Goal: Task Accomplishment & Management: Manage account settings

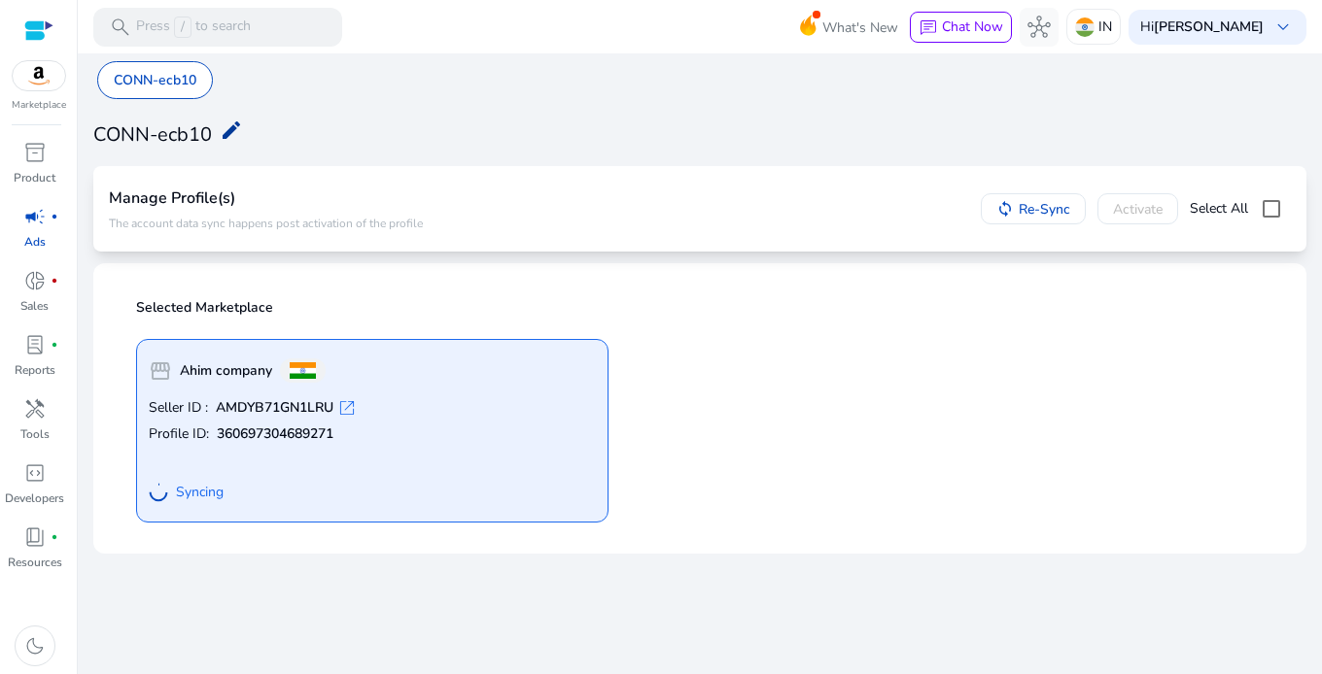
click at [235, 123] on mat-icon "edit" at bounding box center [231, 130] width 23 height 23
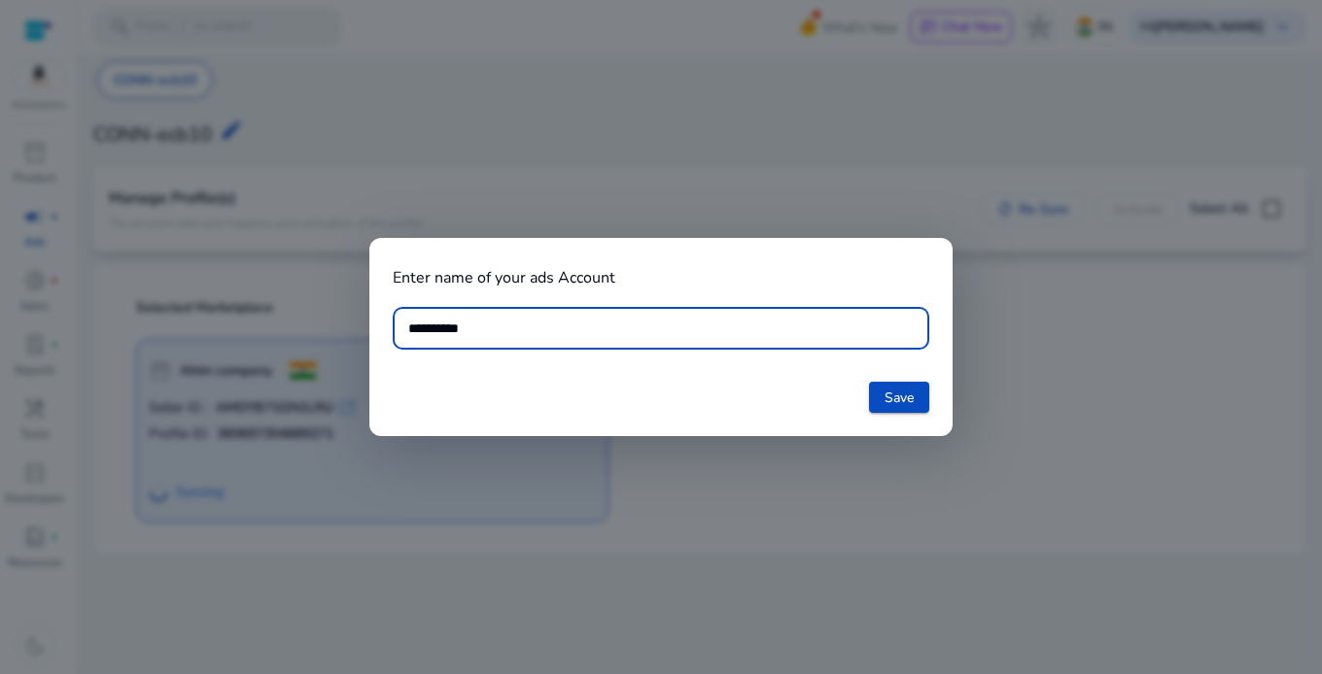
click at [961, 521] on div at bounding box center [661, 337] width 1322 height 674
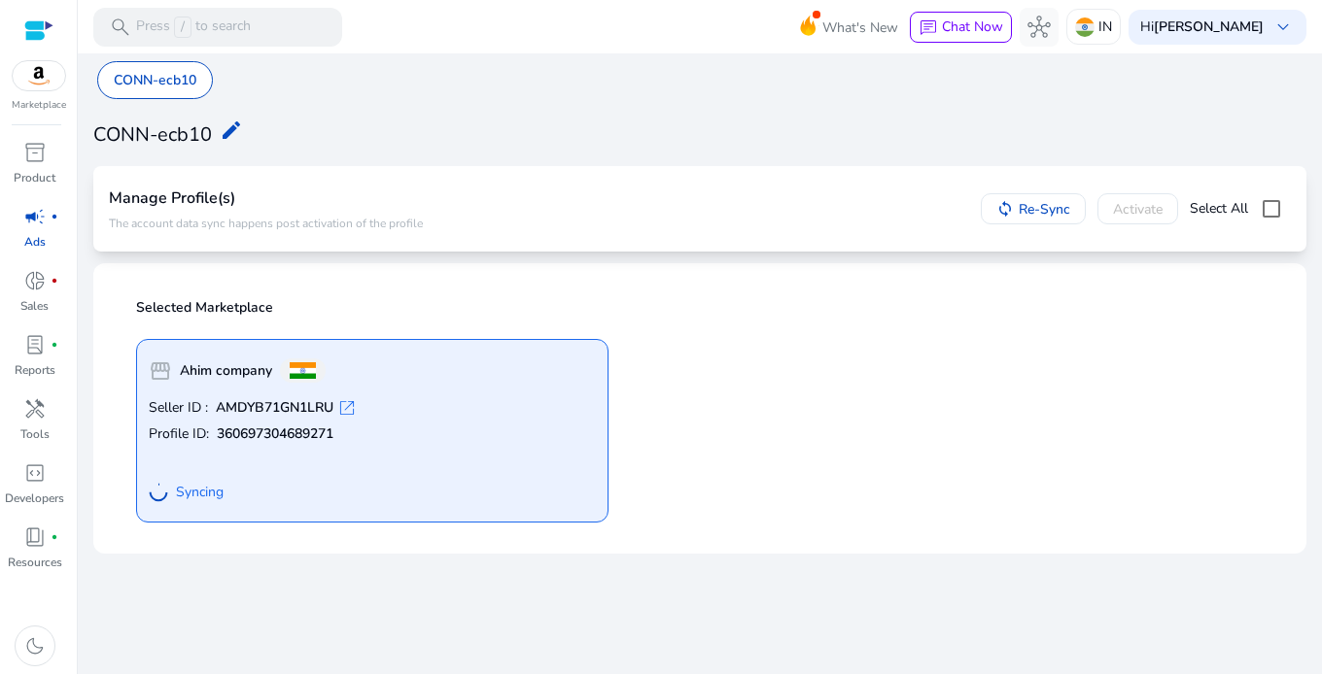
click at [192, 491] on span "Syncing" at bounding box center [200, 492] width 48 height 19
click at [36, 15] on div at bounding box center [38, 30] width 29 height 60
click at [220, 397] on div "storefront Ahim company Seller ID : AMDYB71GN1LRU open_in_new Profile ID: 36069…" at bounding box center [372, 431] width 472 height 184
click at [1272, 17] on span "keyboard_arrow_down" at bounding box center [1282, 27] width 23 height 23
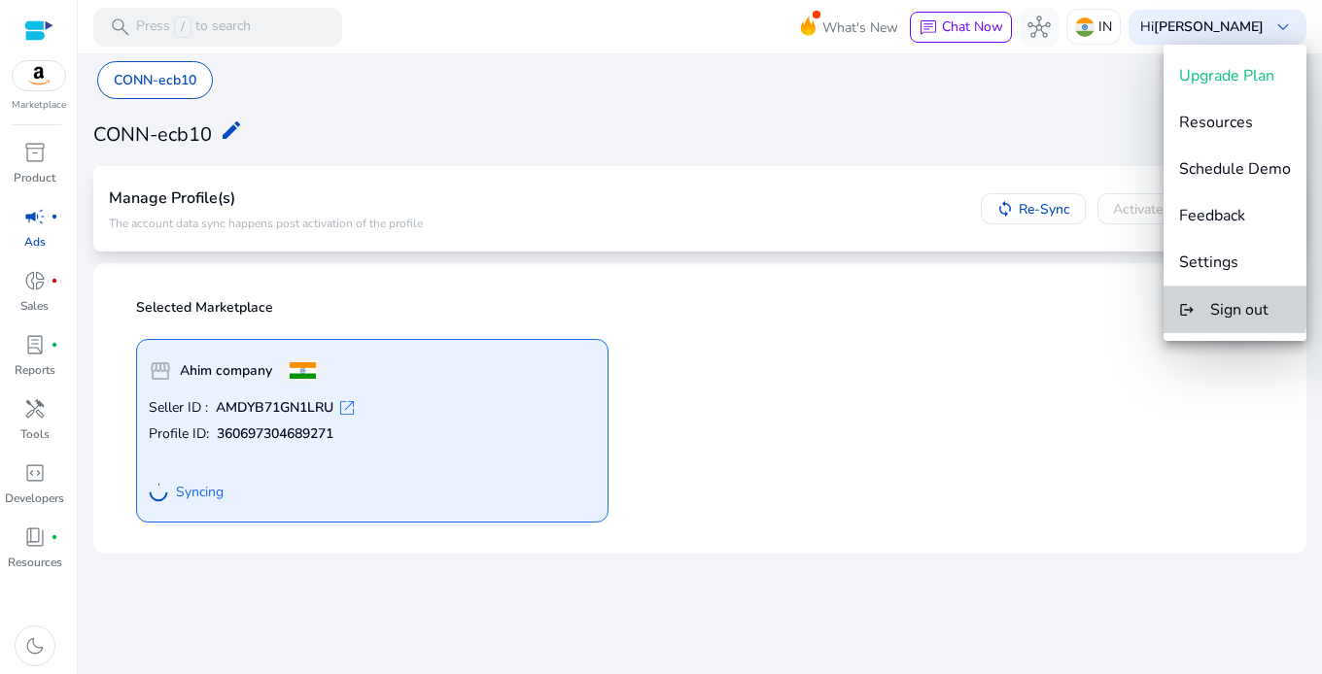
click at [1218, 304] on span "Sign out" at bounding box center [1239, 309] width 58 height 21
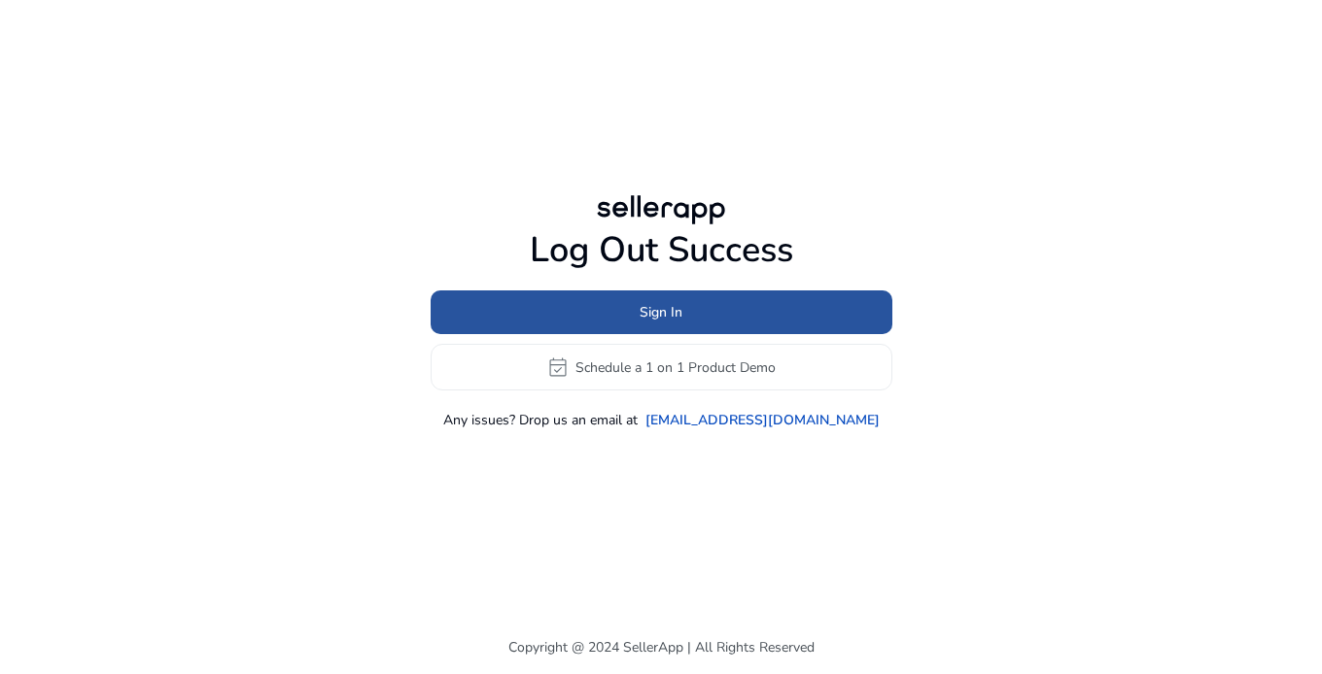
click at [707, 309] on span at bounding box center [662, 313] width 462 height 47
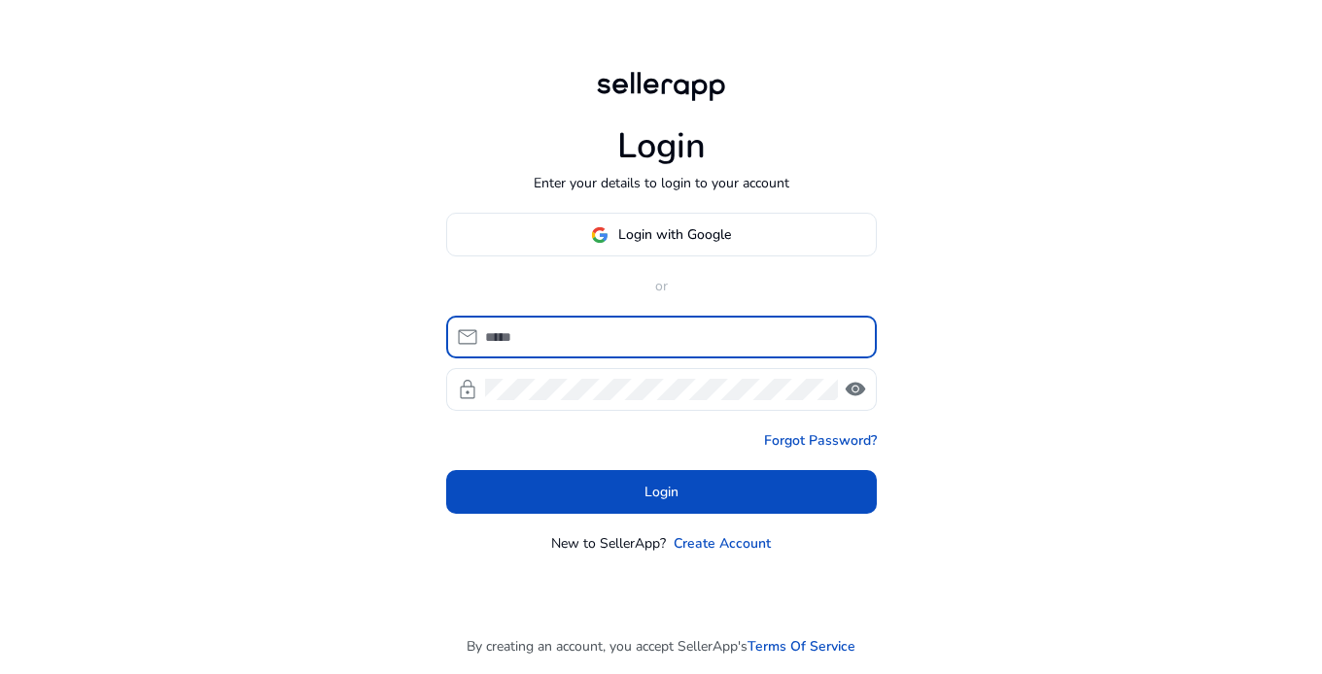
type input "**********"
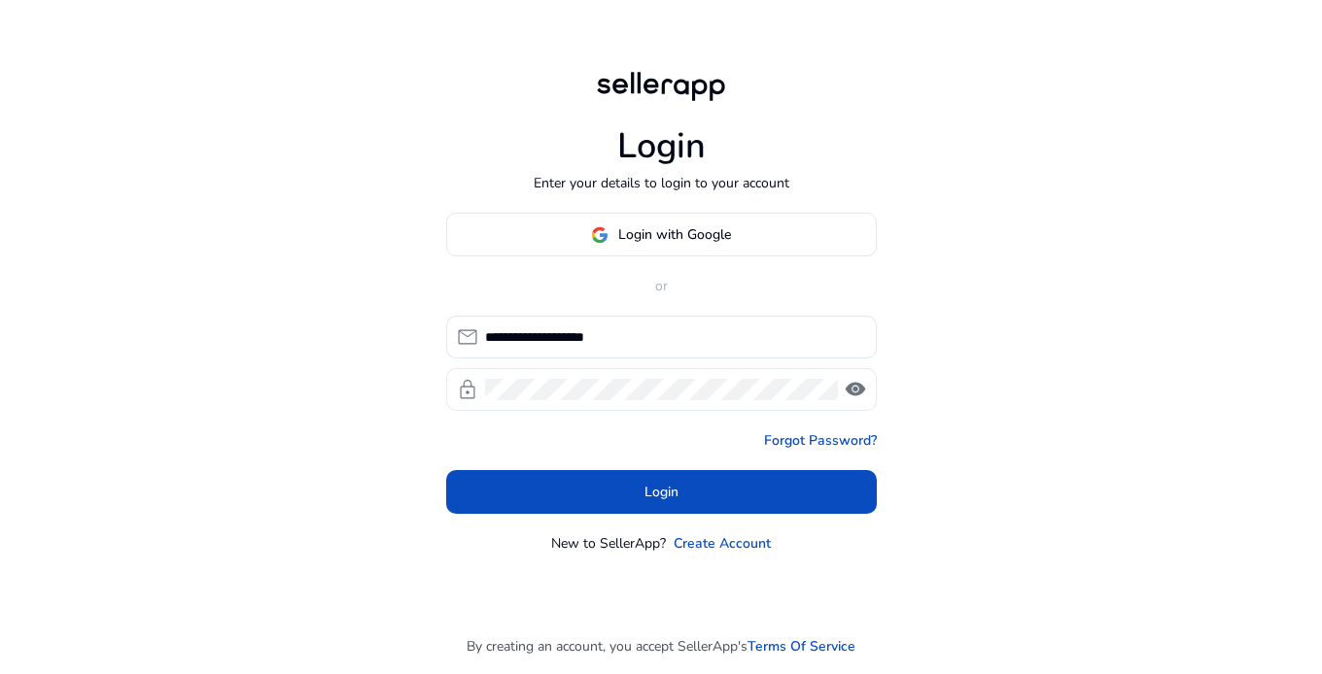
click at [857, 390] on span "visibility" at bounding box center [855, 389] width 23 height 23
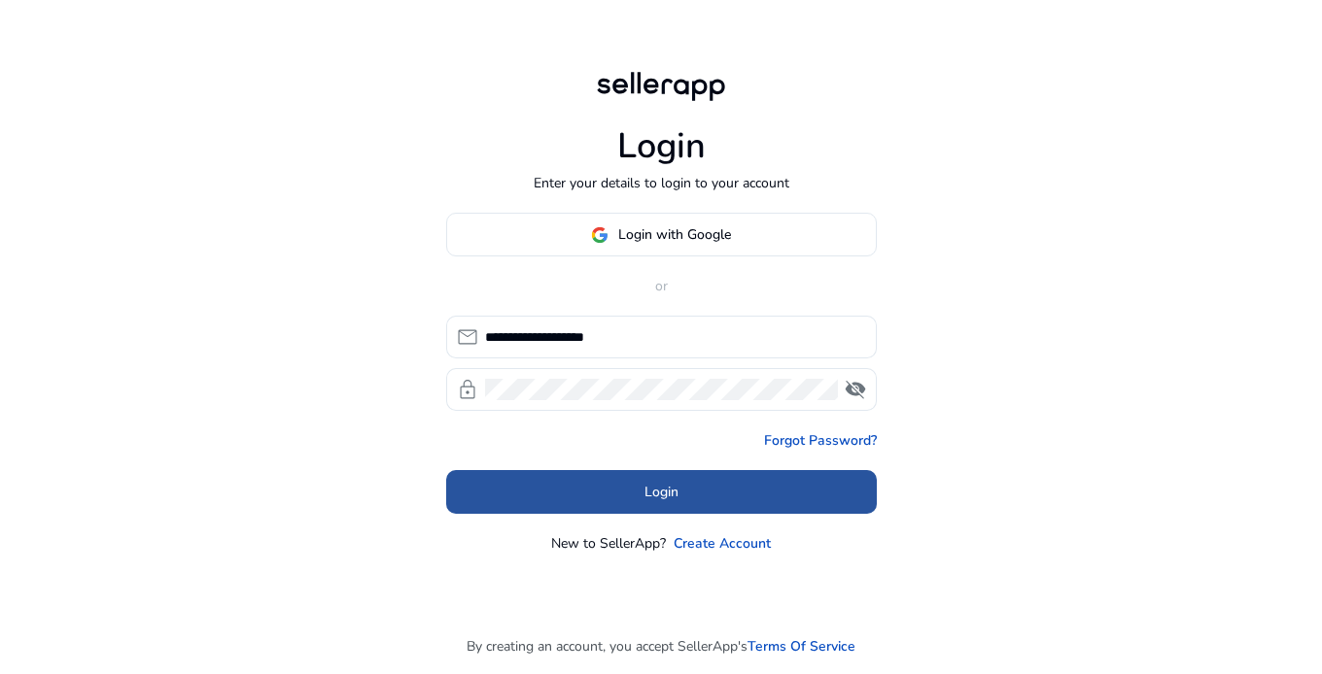
click at [688, 485] on span at bounding box center [661, 492] width 431 height 47
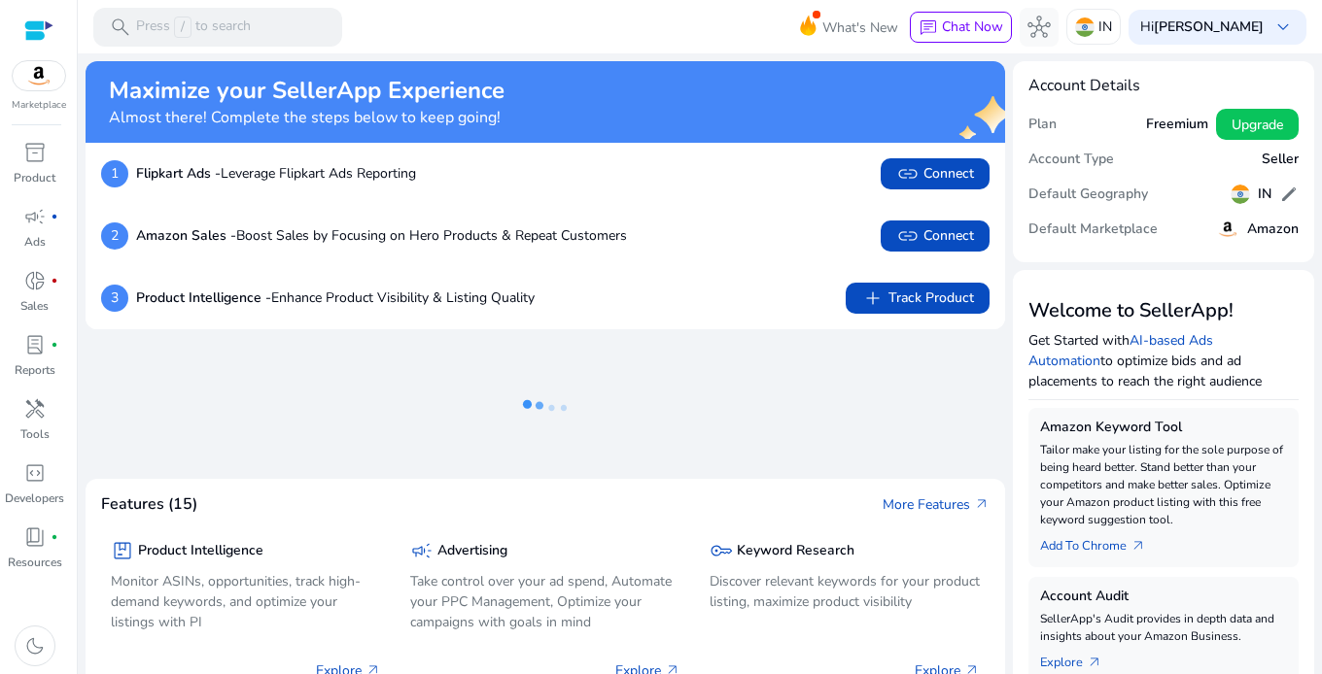
click at [1235, 157] on div "Account Type Seller" at bounding box center [1163, 159] width 270 height 35
click at [1281, 193] on span "edit" at bounding box center [1288, 194] width 19 height 19
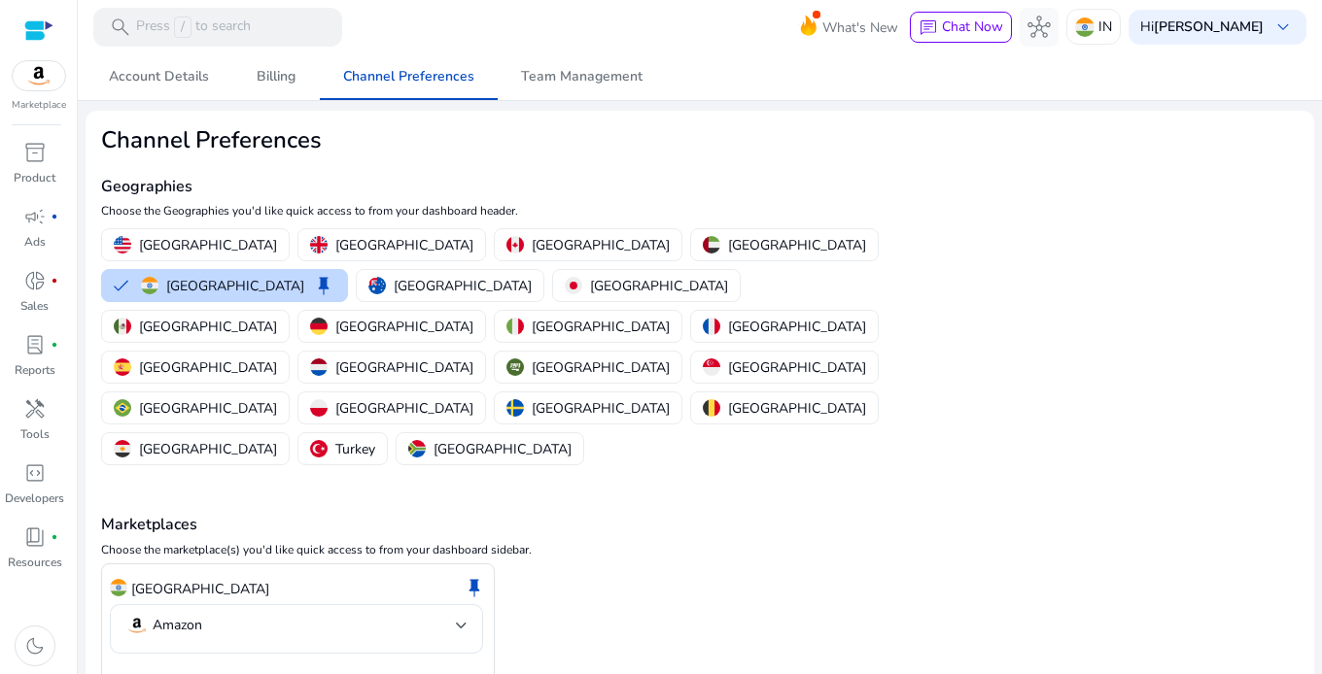
scroll to position [9, 0]
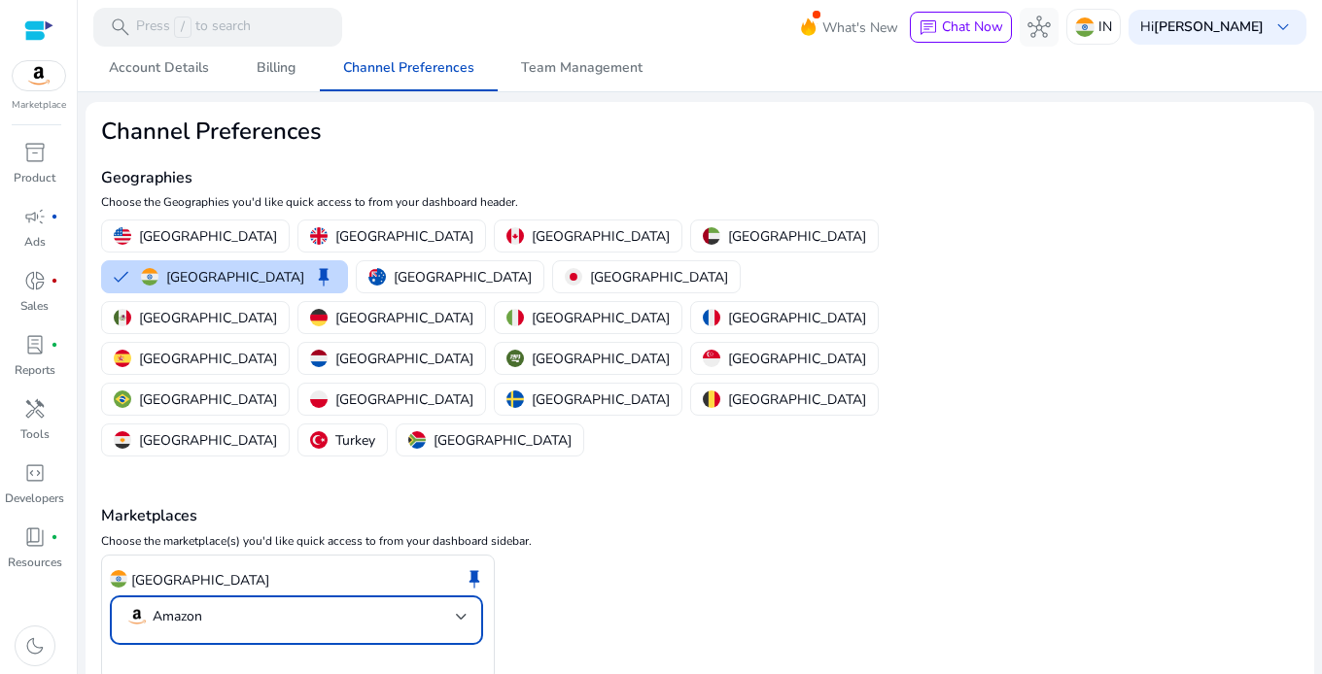
click at [450, 605] on mat-select-trigger "Amazon" at bounding box center [290, 616] width 330 height 23
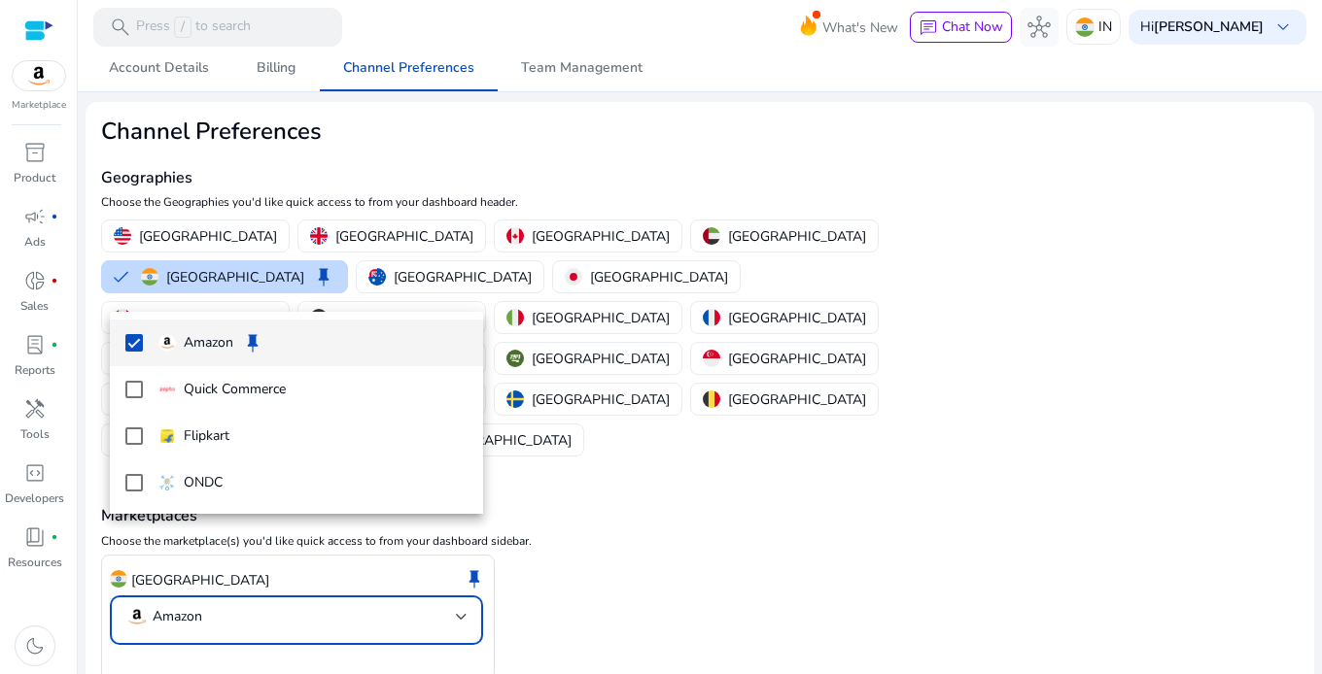
click at [243, 540] on div at bounding box center [661, 337] width 1322 height 674
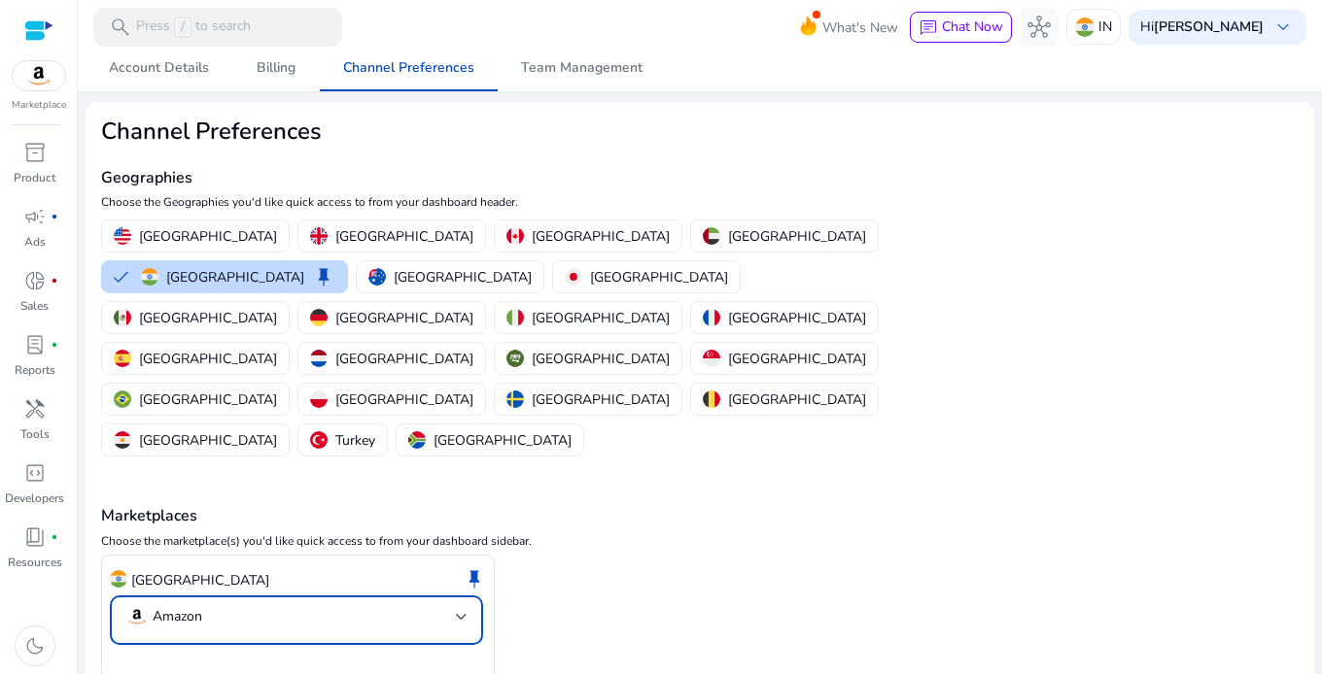
click at [159, 608] on p "Amazon" at bounding box center [178, 616] width 50 height 17
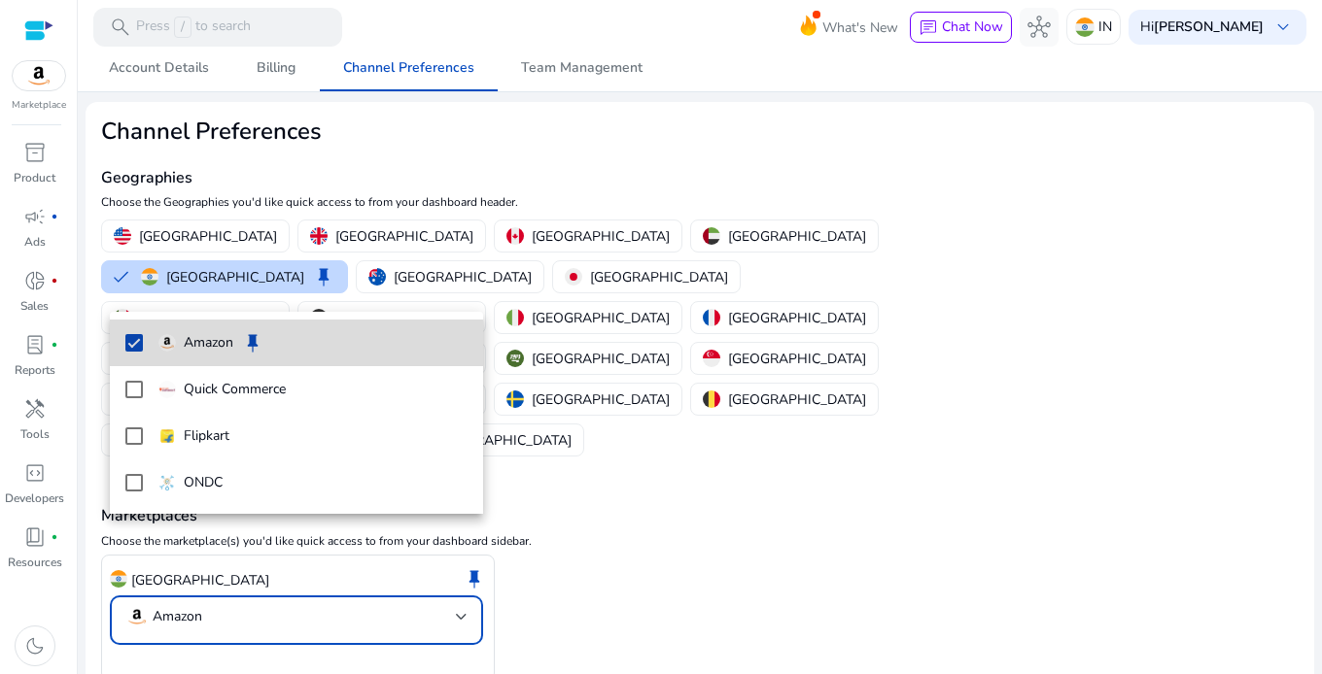
click at [205, 344] on p "Amazon" at bounding box center [209, 342] width 50 height 21
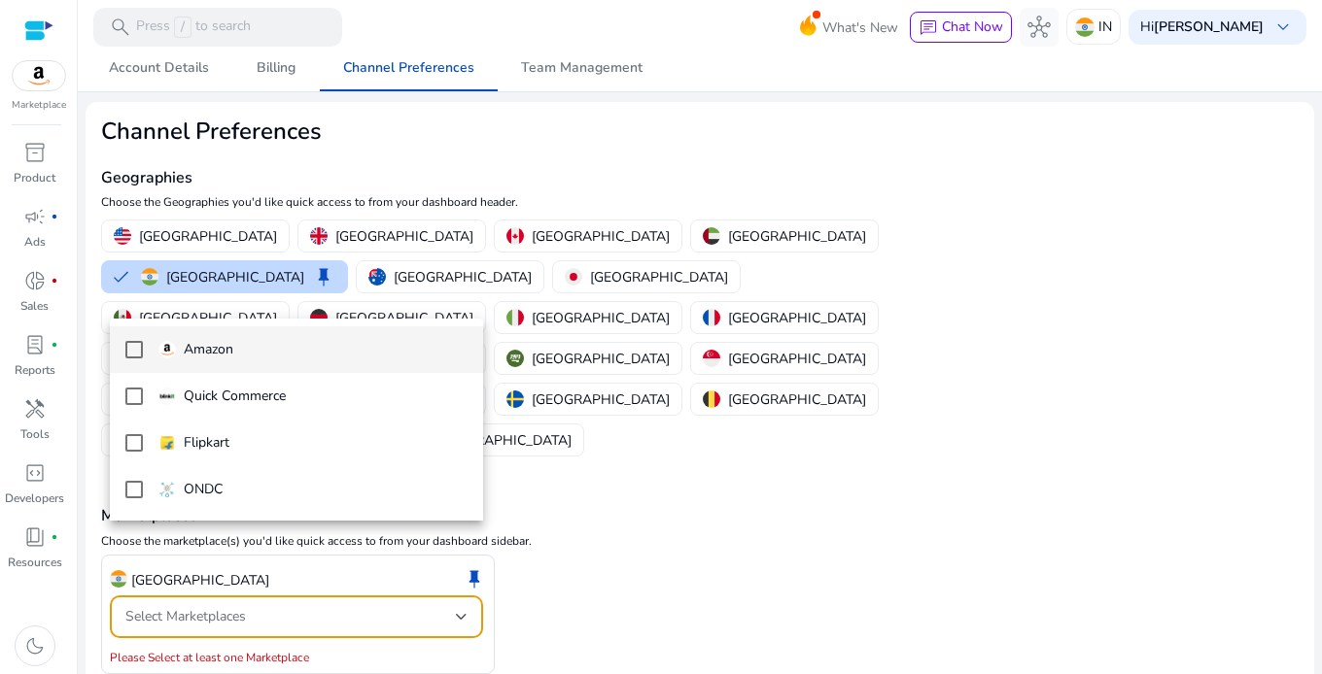
scroll to position [2, 0]
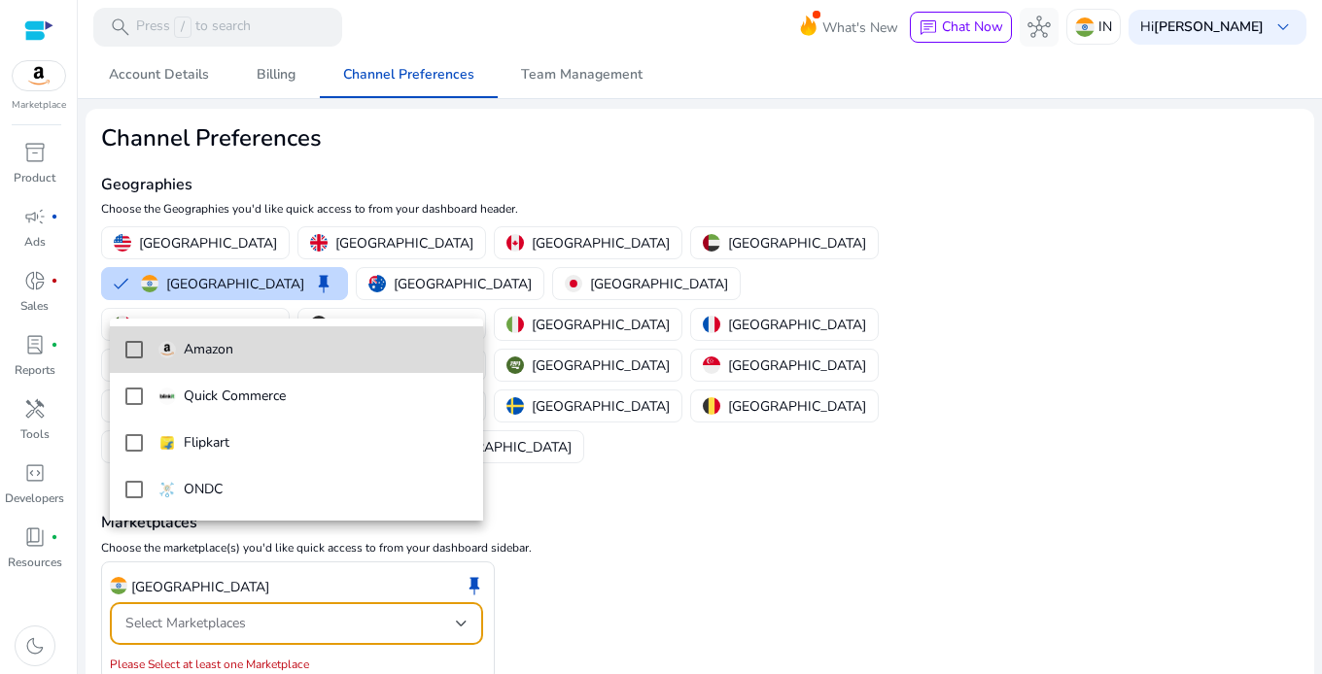
click at [133, 346] on mat-pseudo-checkbox at bounding box center [133, 349] width 17 height 17
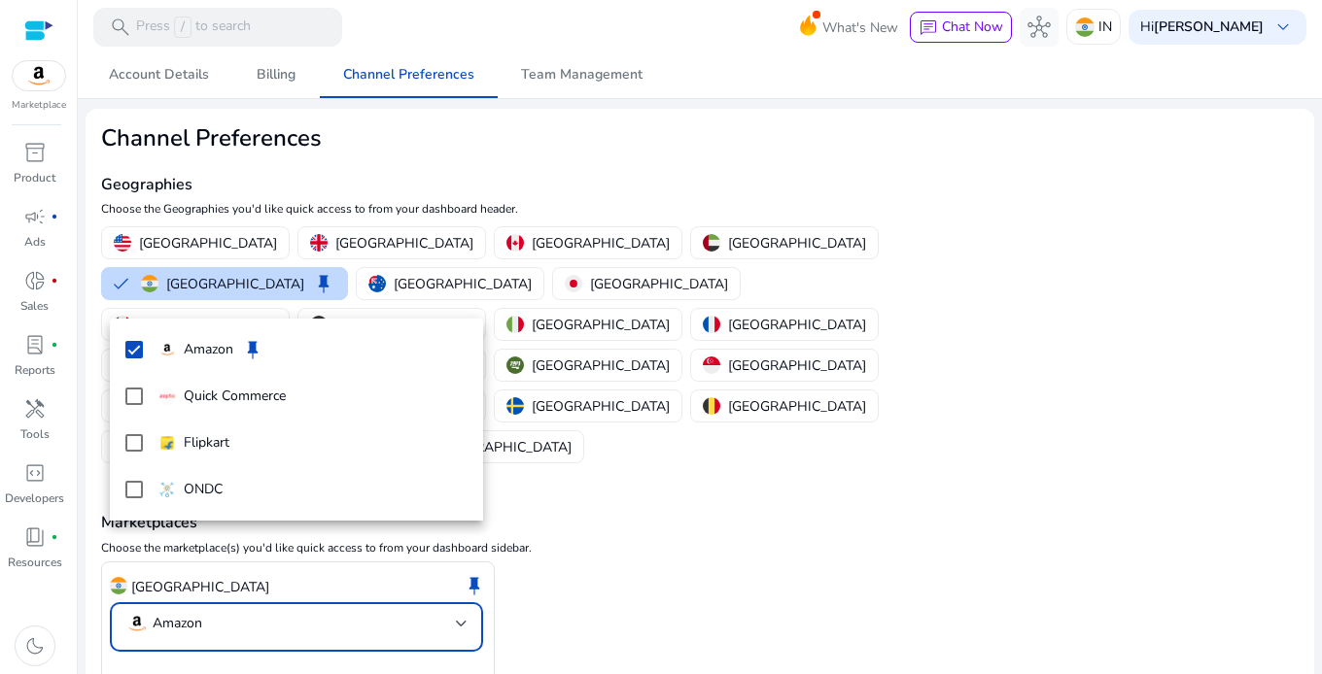
click at [615, 464] on div at bounding box center [661, 337] width 1322 height 674
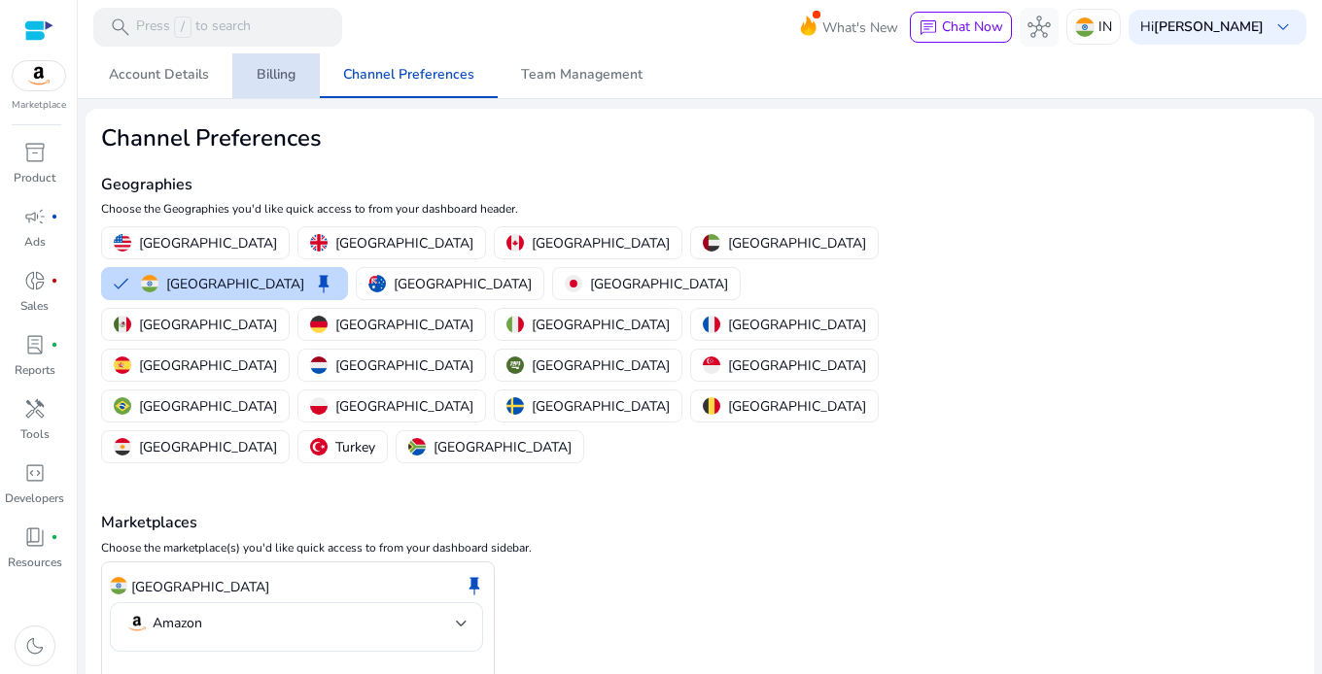
click at [268, 71] on span "Billing" at bounding box center [276, 75] width 39 height 14
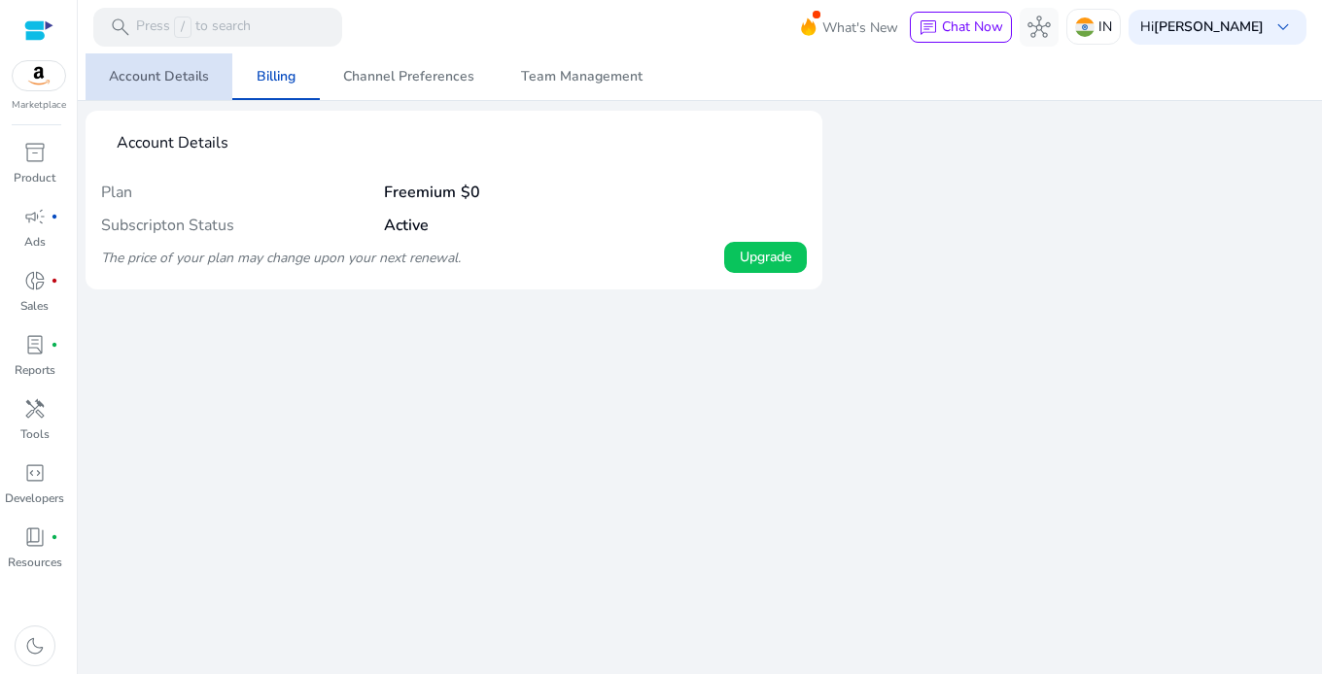
click at [168, 72] on span "Account Details" at bounding box center [159, 77] width 100 height 14
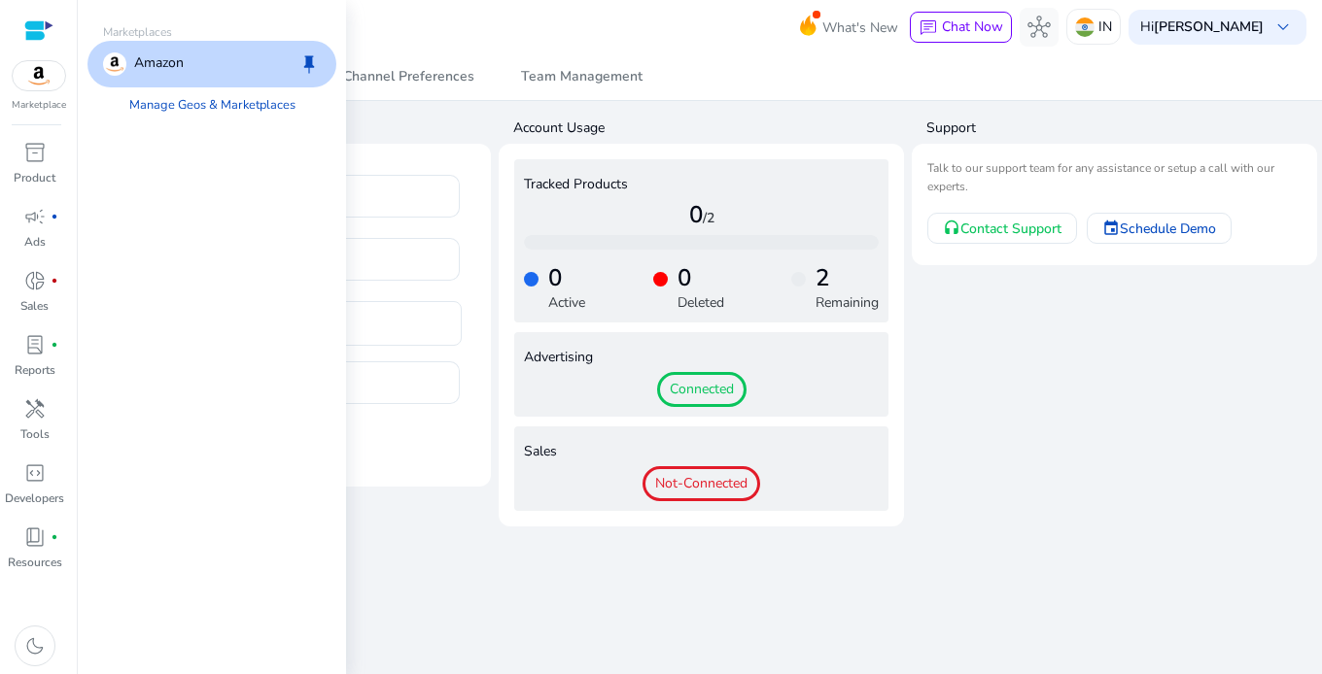
click at [27, 80] on img at bounding box center [39, 75] width 52 height 29
click at [220, 101] on link "Manage Geos & Marketplaces" at bounding box center [212, 104] width 197 height 35
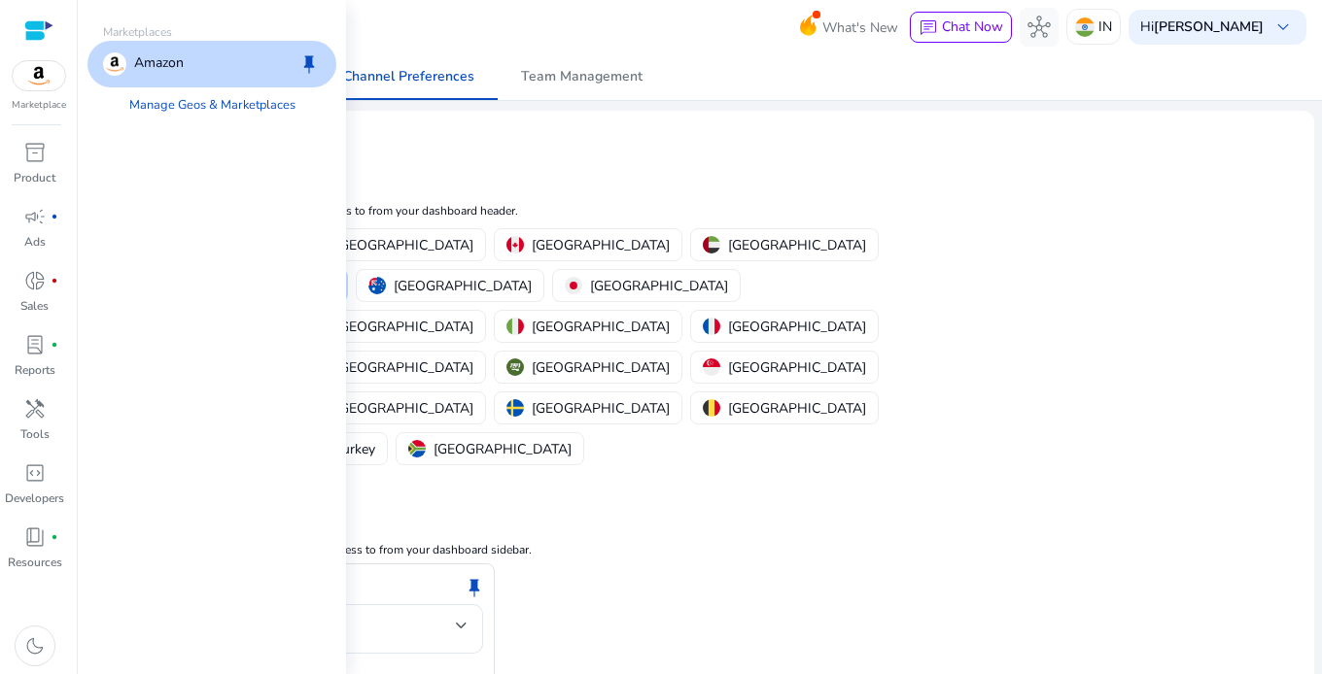
click at [208, 51] on div "Amazon keep" at bounding box center [211, 64] width 249 height 47
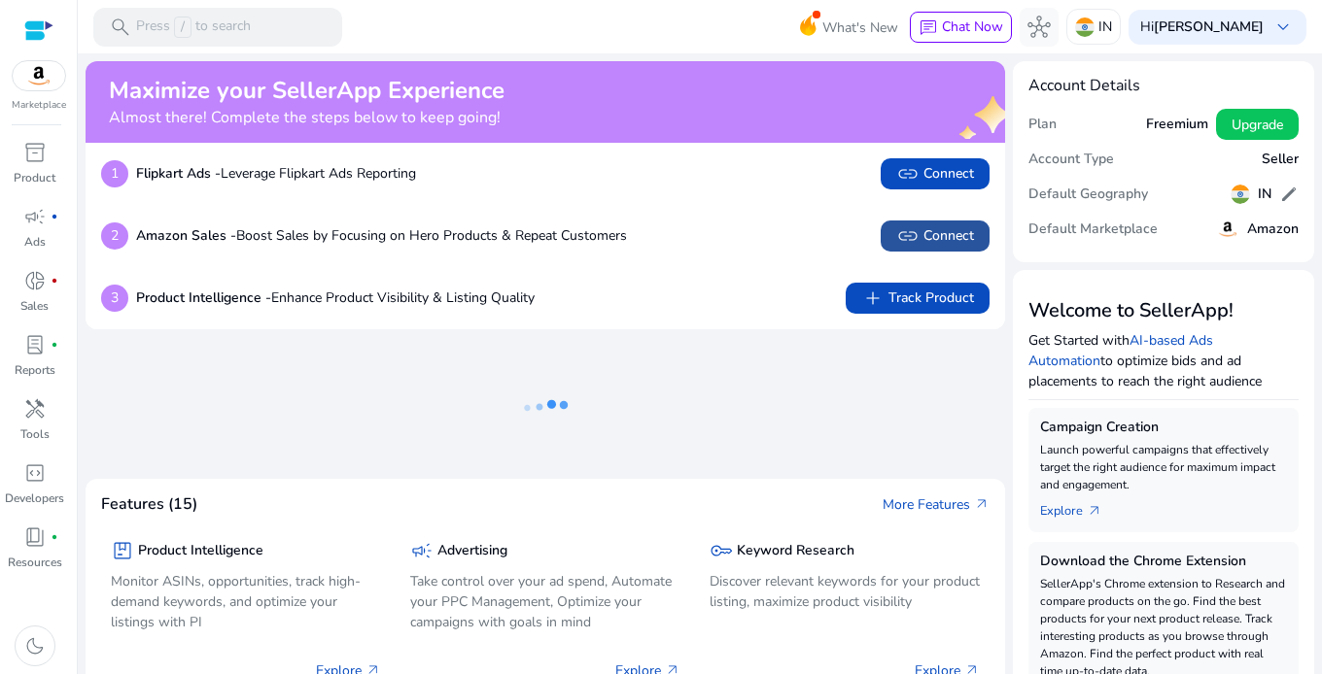
click at [942, 232] on span "link Connect" at bounding box center [935, 236] width 78 height 23
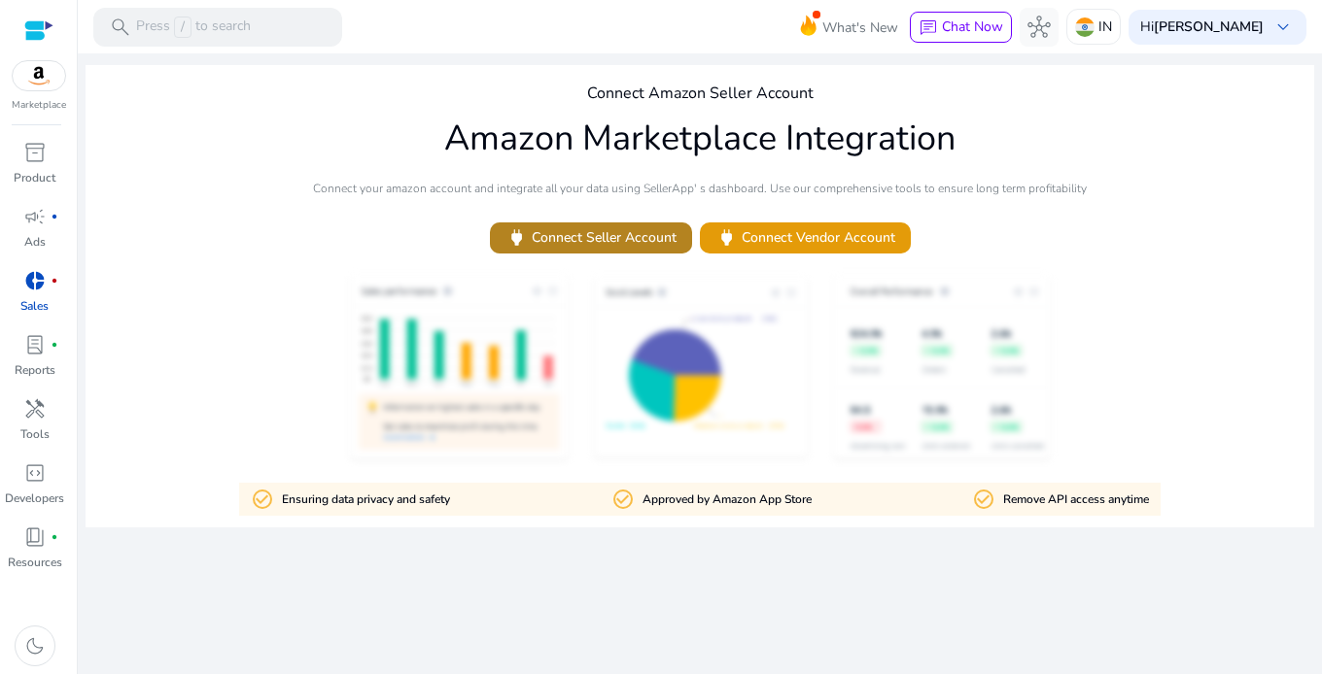
click at [615, 240] on span "power Connect Seller Account" at bounding box center [590, 237] width 171 height 22
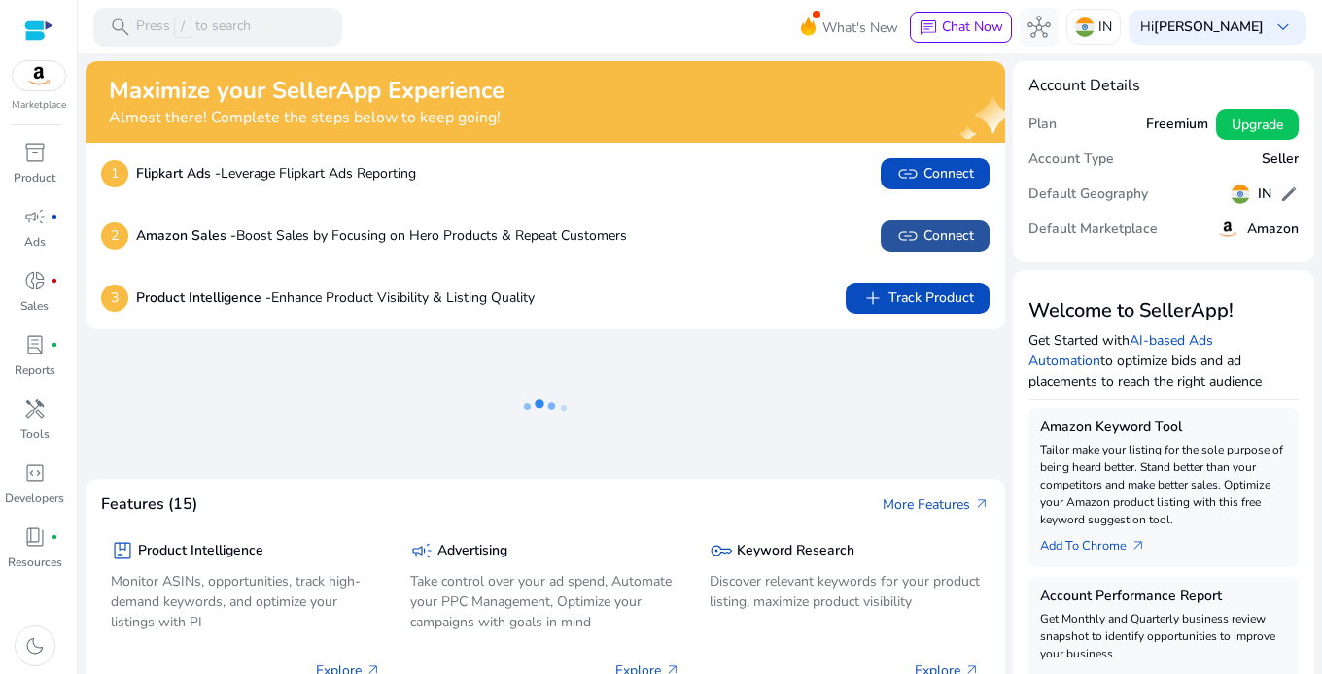
click at [932, 228] on span "link Connect" at bounding box center [935, 236] width 78 height 23
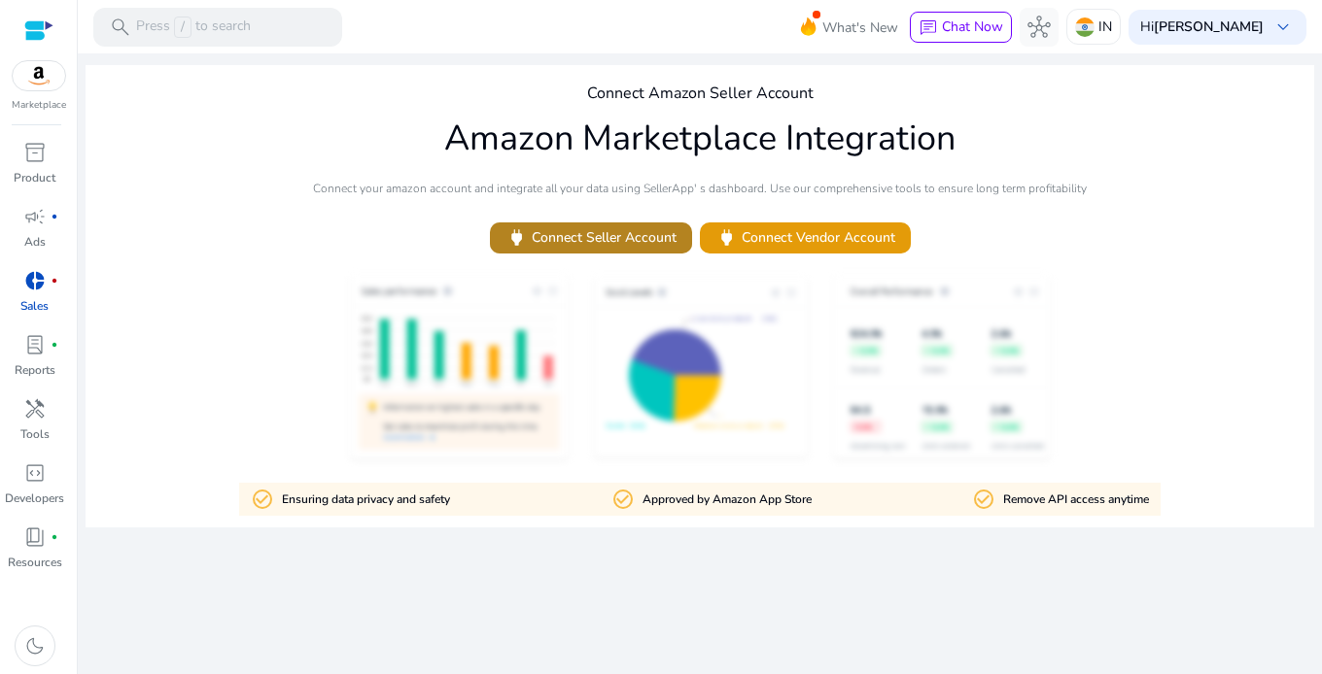
click at [584, 229] on span "power Connect Seller Account" at bounding box center [590, 237] width 171 height 22
